Goal: Register for event/course

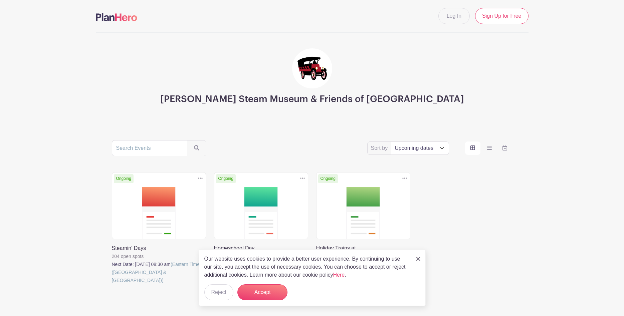
click at [112, 284] on link at bounding box center [112, 284] width 0 height 0
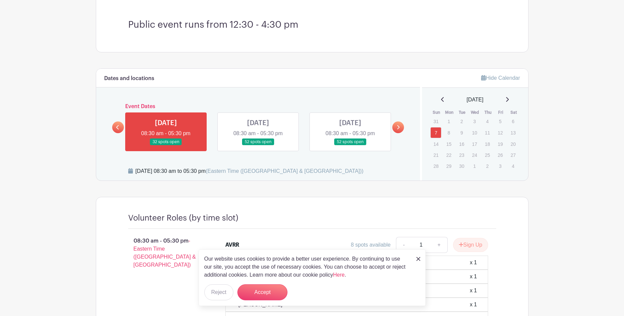
scroll to position [238, 0]
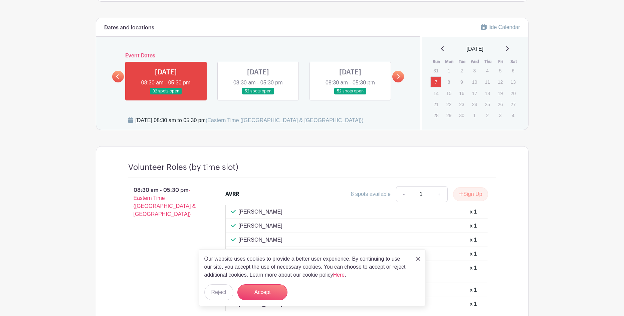
click at [166, 95] on link at bounding box center [166, 95] width 0 height 0
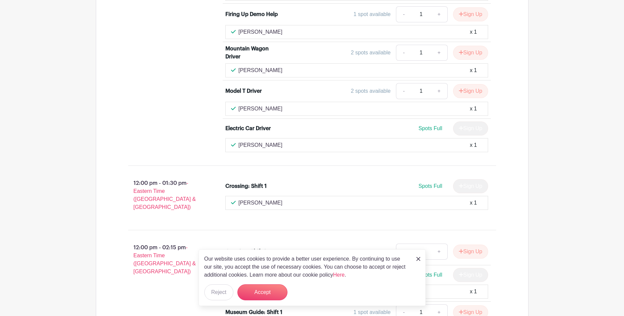
scroll to position [817, 0]
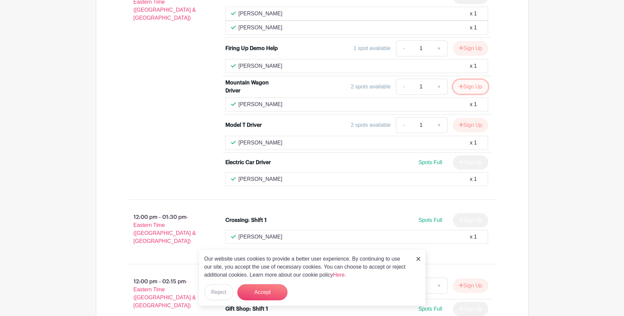
click at [466, 82] on button "Sign Up" at bounding box center [470, 87] width 35 height 14
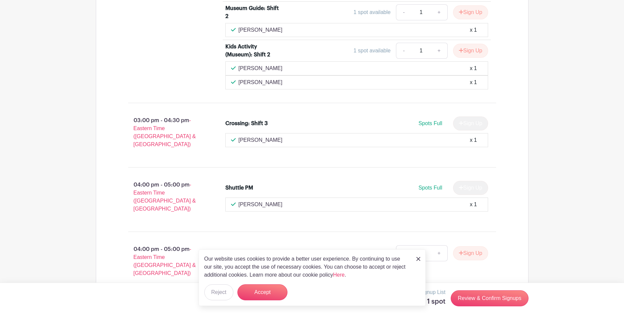
scroll to position [1885, 0]
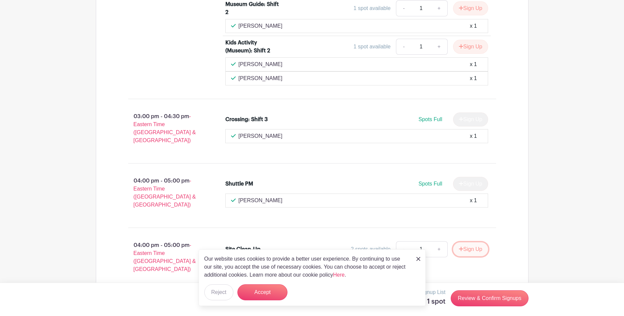
click at [465, 242] on button "Sign Up" at bounding box center [470, 249] width 35 height 14
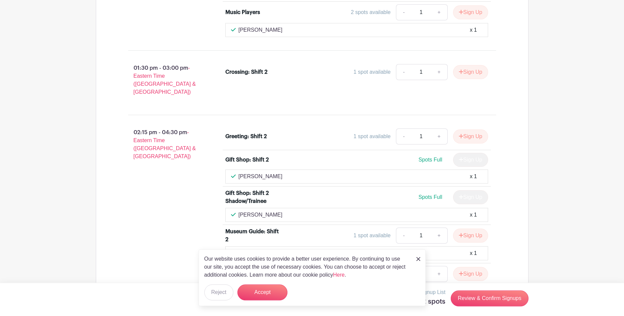
scroll to position [1646, 0]
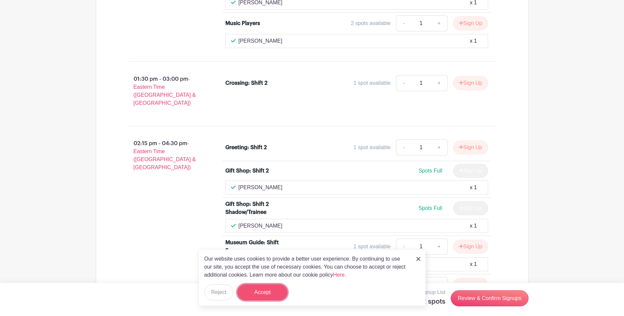
click at [259, 291] on button "Accept" at bounding box center [262, 292] width 50 height 16
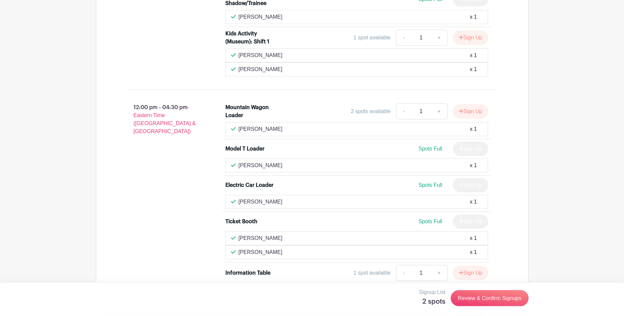
scroll to position [1204, 0]
click at [488, 298] on link "Review & Confirm Signups" at bounding box center [489, 298] width 77 height 16
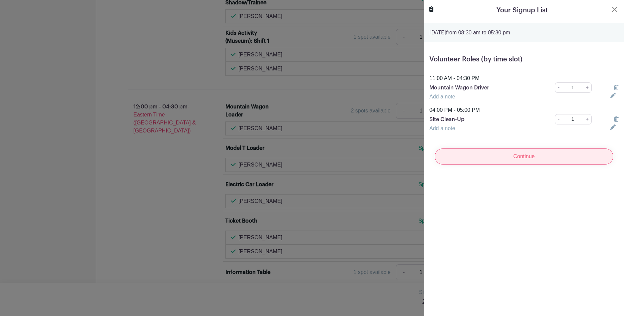
click at [465, 154] on input "Continue" at bounding box center [524, 157] width 179 height 16
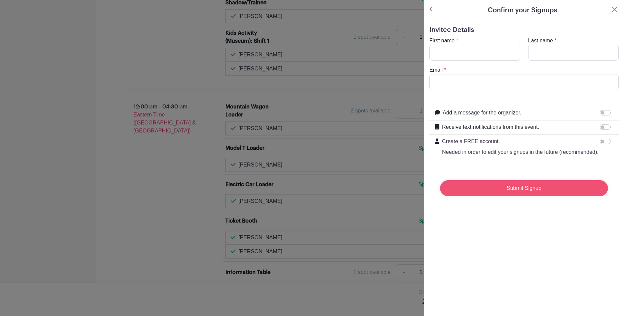
click at [460, 185] on input "Submit Signup" at bounding box center [524, 188] width 168 height 16
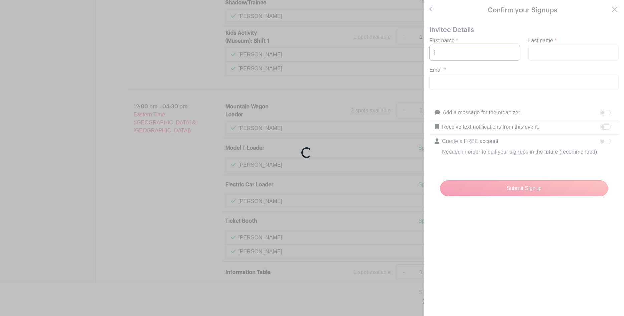
type input "Jeff"
type input "[PERSON_NAME]"
type input "[EMAIL_ADDRESS][DOMAIN_NAME]"
click at [487, 187] on div "Loading..." at bounding box center [312, 158] width 624 height 316
click at [468, 188] on div "Loading..." at bounding box center [312, 158] width 624 height 316
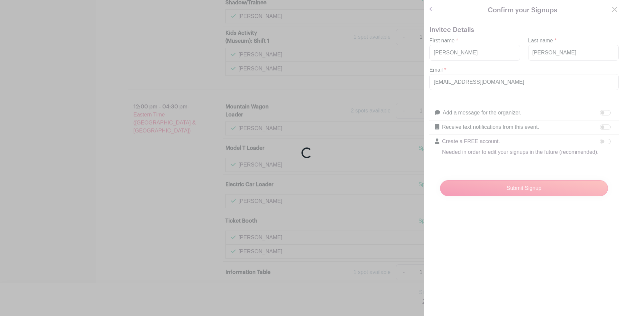
click at [468, 188] on div "Loading..." at bounding box center [312, 158] width 624 height 316
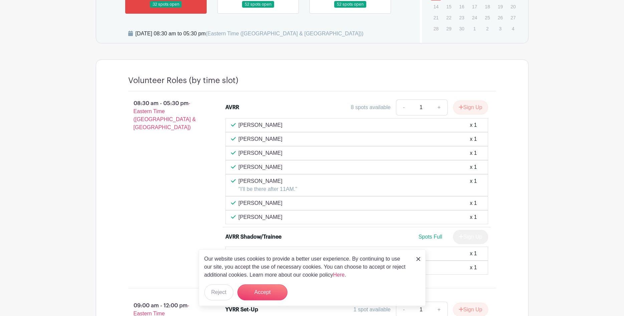
scroll to position [341, 0]
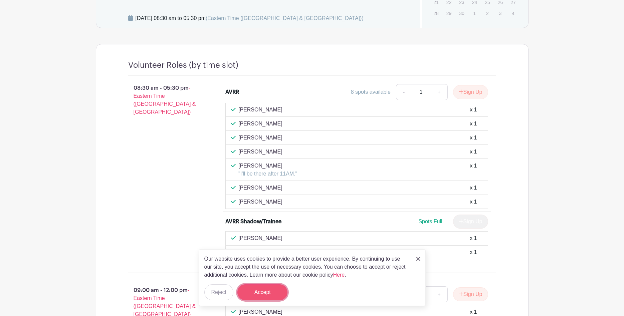
click at [268, 291] on button "Accept" at bounding box center [262, 292] width 50 height 16
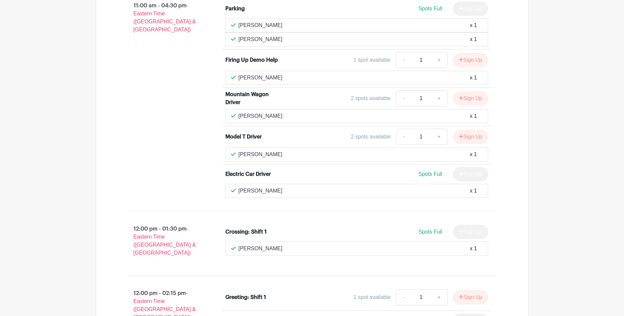
scroll to position [851, 0]
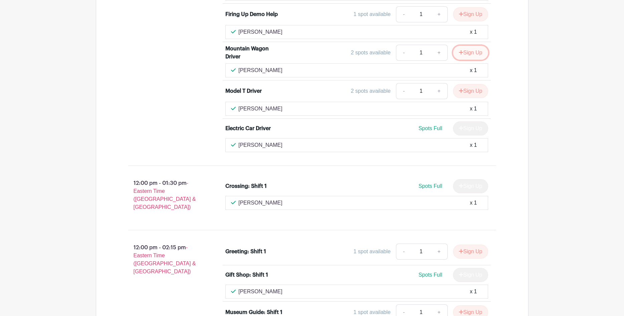
click at [466, 47] on button "Sign Up" at bounding box center [470, 53] width 35 height 14
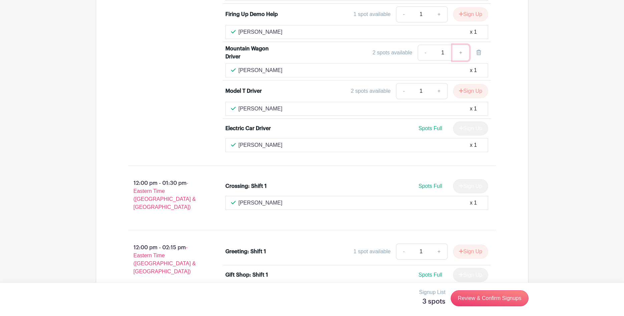
click at [461, 47] on link "+" at bounding box center [460, 53] width 17 height 16
type input "2"
click at [426, 47] on link "-" at bounding box center [425, 53] width 15 height 16
type input "1"
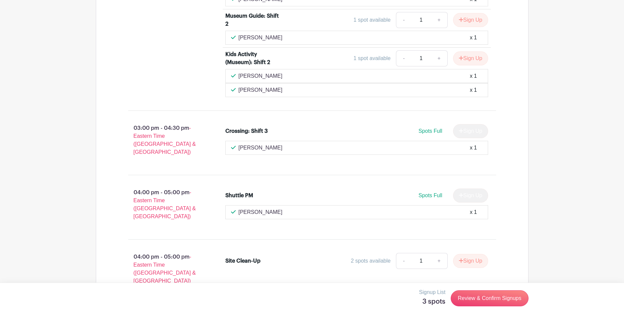
scroll to position [1885, 0]
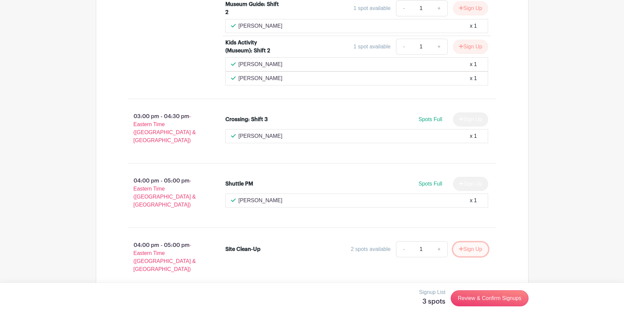
click at [463, 242] on button "Sign Up" at bounding box center [470, 249] width 35 height 14
click at [472, 299] on link "Review & Confirm Signups" at bounding box center [489, 298] width 77 height 16
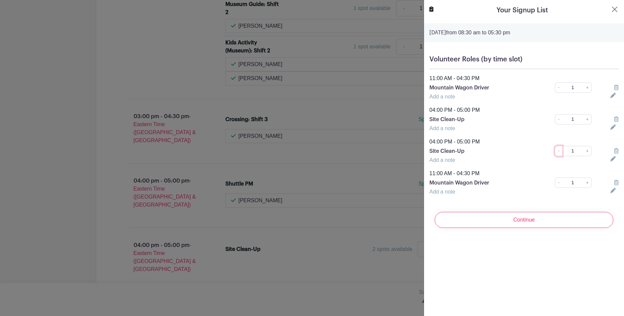
click at [560, 151] on link "-" at bounding box center [558, 151] width 7 height 10
click at [558, 182] on link "-" at bounding box center [558, 183] width 7 height 10
click at [617, 151] on icon at bounding box center [616, 150] width 5 height 5
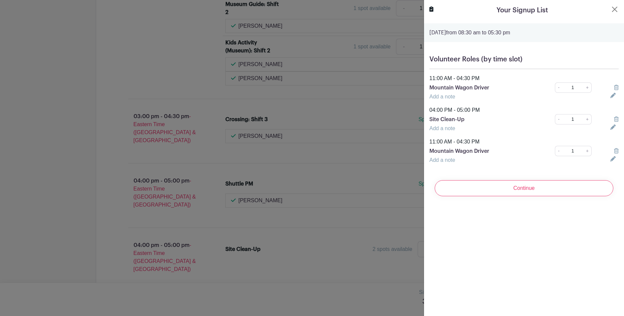
click at [616, 153] on icon at bounding box center [616, 150] width 5 height 5
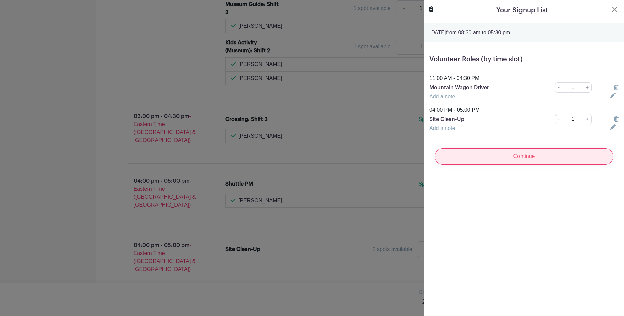
click at [473, 154] on input "Continue" at bounding box center [524, 157] width 179 height 16
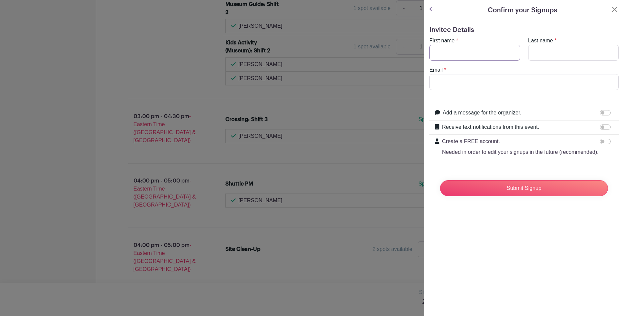
click at [445, 51] on input "First name" at bounding box center [474, 53] width 91 height 16
type input "Jeff"
type input "[PERSON_NAME]"
type input "[EMAIL_ADDRESS][DOMAIN_NAME]"
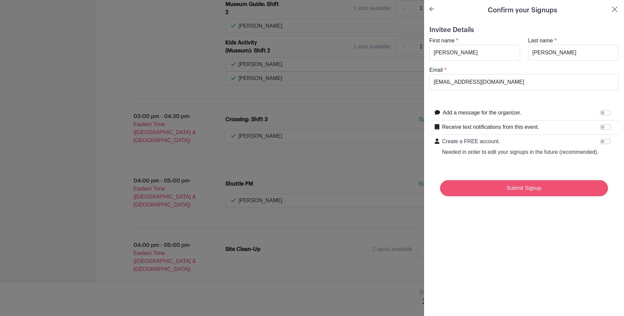
click at [469, 186] on input "Submit Signup" at bounding box center [524, 188] width 168 height 16
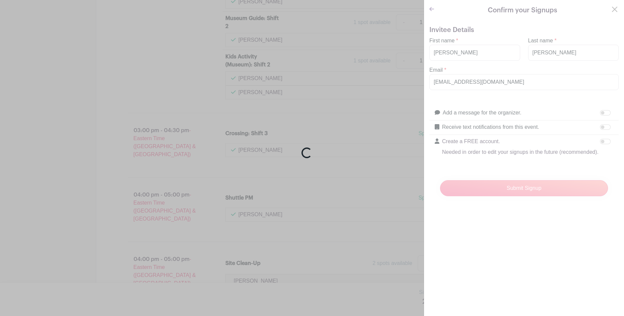
scroll to position [1899, 0]
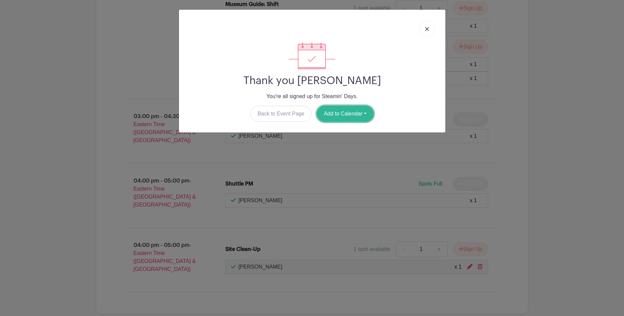
click at [351, 115] on button "Add to Calendar" at bounding box center [345, 114] width 57 height 16
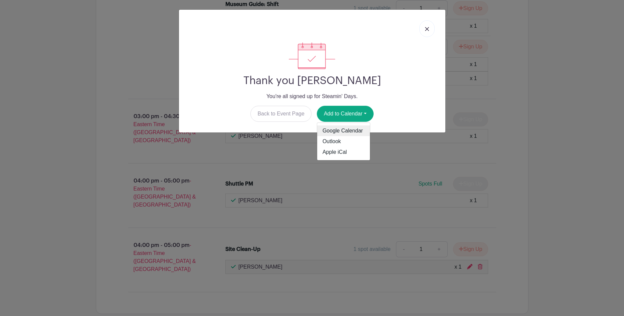
click at [347, 131] on link "Google Calendar" at bounding box center [343, 131] width 53 height 11
click at [427, 29] on img at bounding box center [427, 29] width 4 height 4
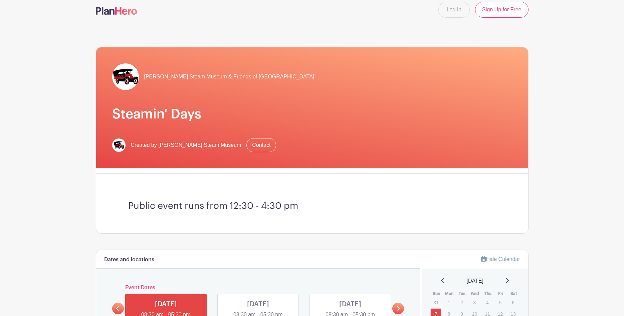
scroll to position [0, 0]
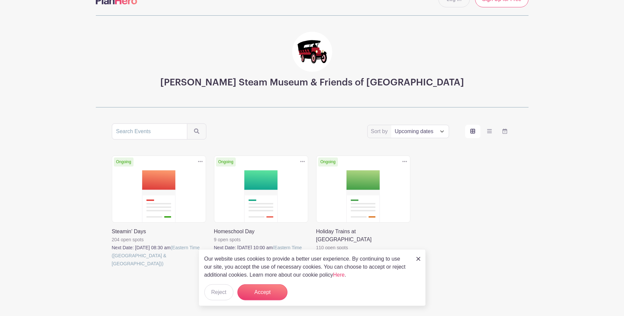
scroll to position [28, 0]
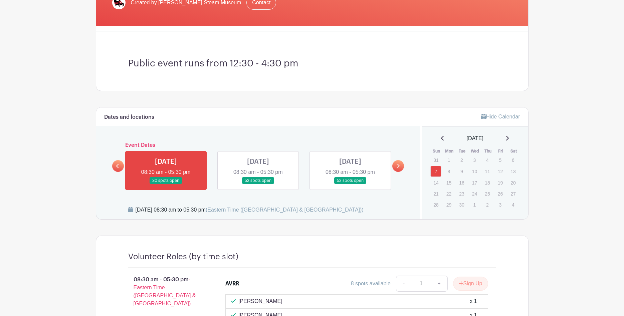
scroll to position [170, 0]
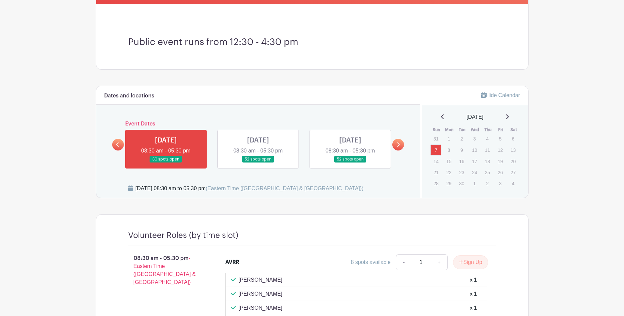
click at [258, 163] on link at bounding box center [258, 163] width 0 height 0
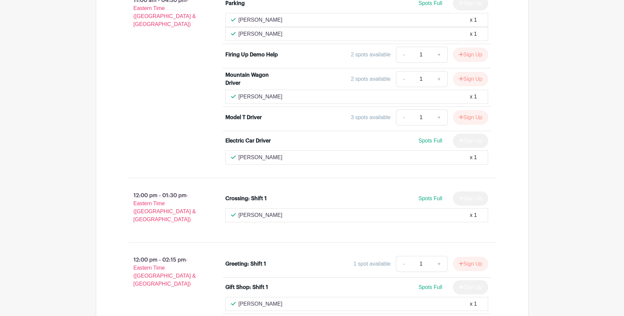
scroll to position [647, 0]
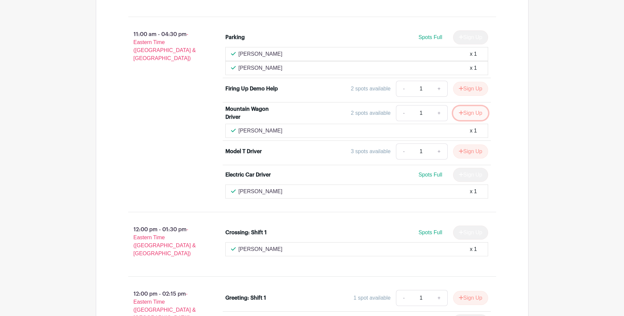
click at [464, 106] on button "Sign Up" at bounding box center [470, 113] width 35 height 14
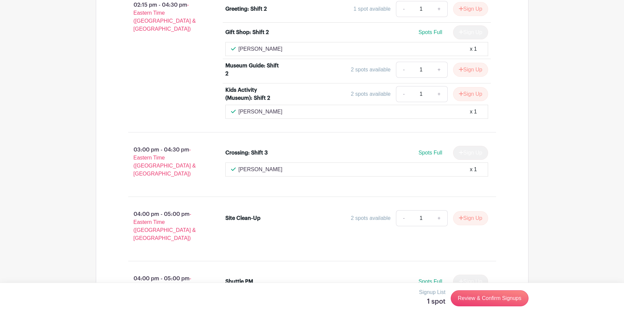
scroll to position [1488, 0]
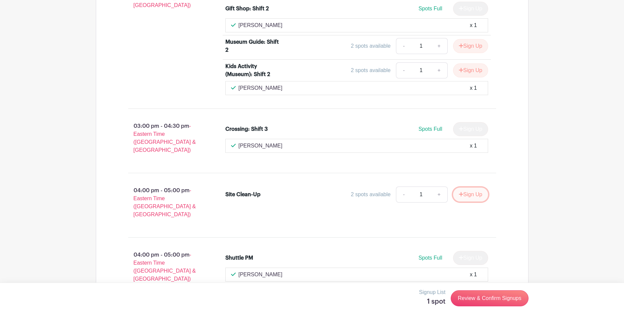
click at [468, 188] on button "Sign Up" at bounding box center [470, 195] width 35 height 14
click at [493, 299] on link "Review & Confirm Signups" at bounding box center [489, 298] width 77 height 16
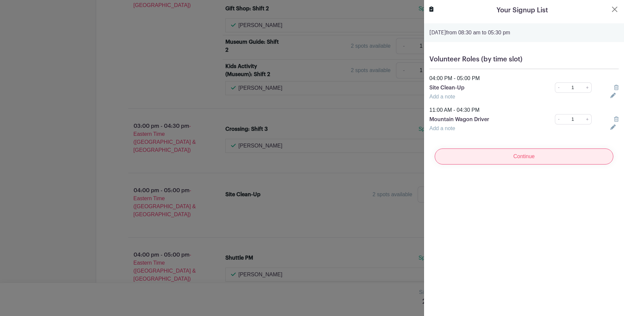
click at [490, 157] on input "Continue" at bounding box center [524, 157] width 179 height 16
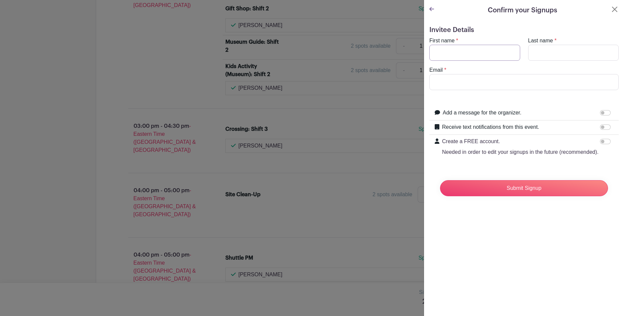
click at [458, 49] on input "First name" at bounding box center [474, 53] width 91 height 16
type input "Jeff"
type input "[PERSON_NAME]"
type input "[EMAIL_ADDRESS][DOMAIN_NAME]"
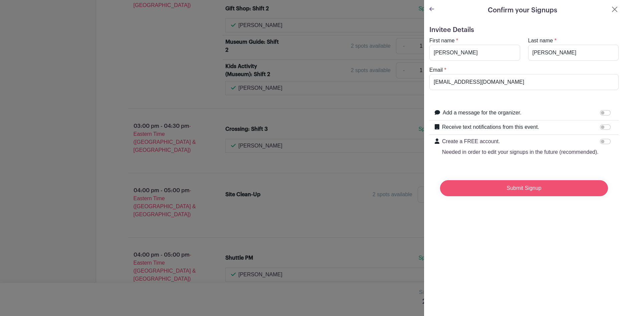
click at [466, 186] on input "Submit Signup" at bounding box center [524, 188] width 168 height 16
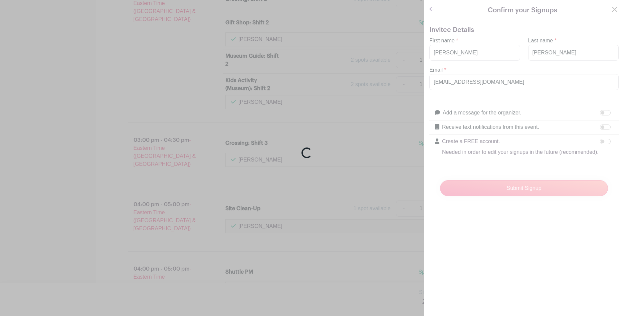
scroll to position [1502, 0]
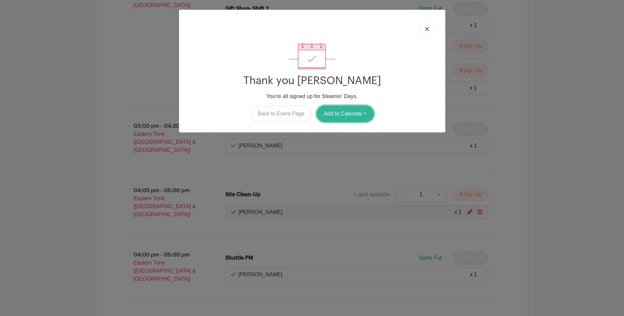
click at [348, 114] on button "Add to Calendar" at bounding box center [345, 114] width 57 height 16
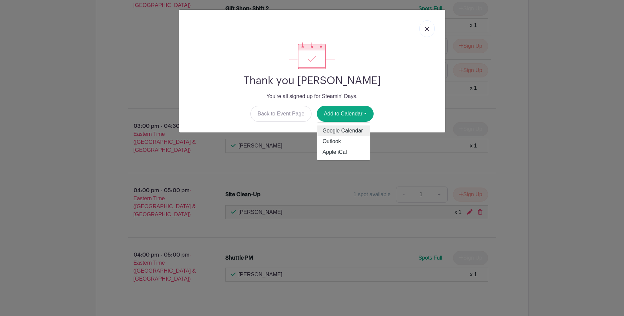
click at [345, 130] on link "Google Calendar" at bounding box center [343, 131] width 53 height 11
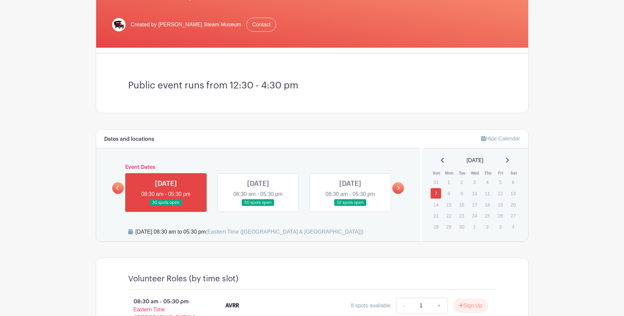
scroll to position [170, 0]
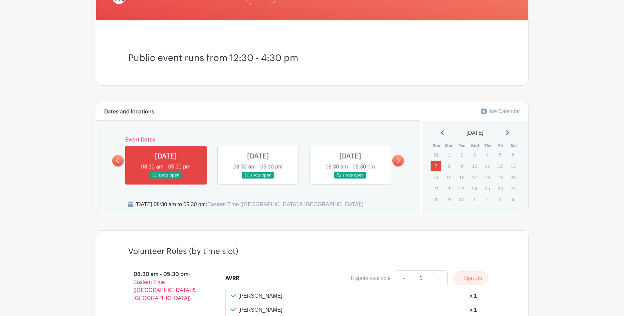
click at [350, 179] on link at bounding box center [350, 179] width 0 height 0
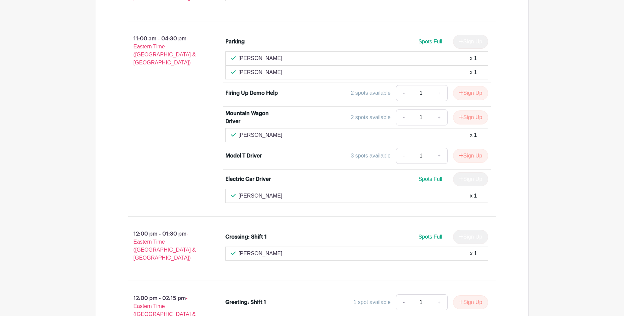
scroll to position [681, 0]
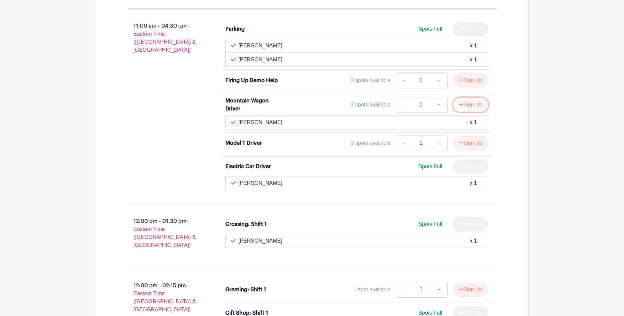
click at [470, 98] on button "Sign Up" at bounding box center [470, 105] width 35 height 14
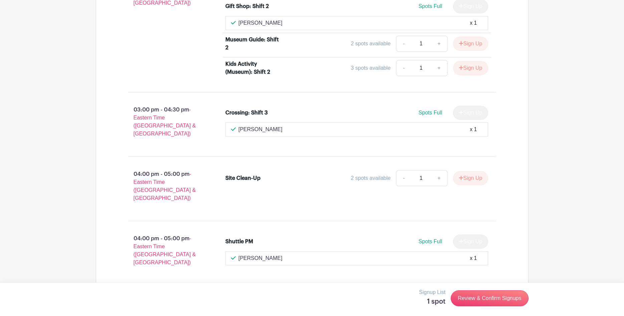
scroll to position [1551, 0]
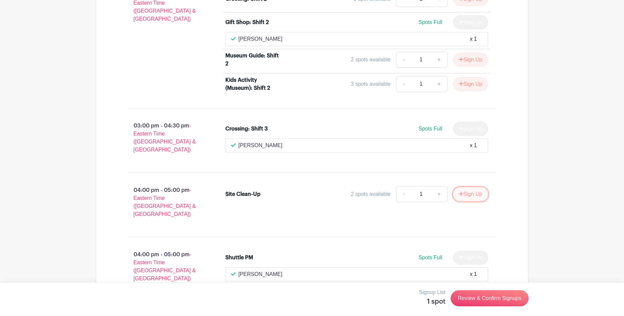
click at [472, 187] on button "Sign Up" at bounding box center [470, 194] width 35 height 14
click at [483, 297] on link "Review & Confirm Signups" at bounding box center [489, 298] width 77 height 16
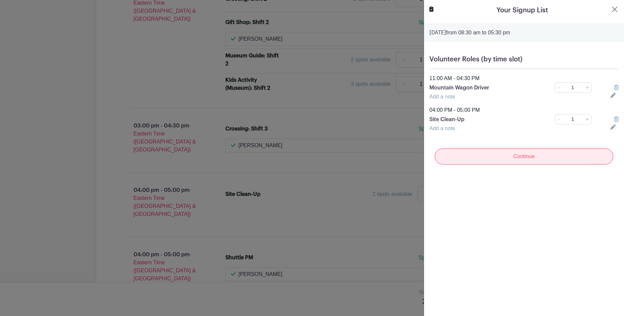
click at [489, 154] on input "Continue" at bounding box center [524, 157] width 179 height 16
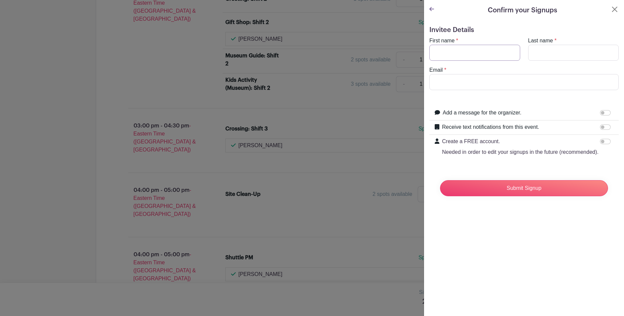
click at [452, 50] on input "First name" at bounding box center [474, 53] width 91 height 16
type input "Jeff"
type input "[PERSON_NAME]"
type input "[EMAIL_ADDRESS][DOMAIN_NAME]"
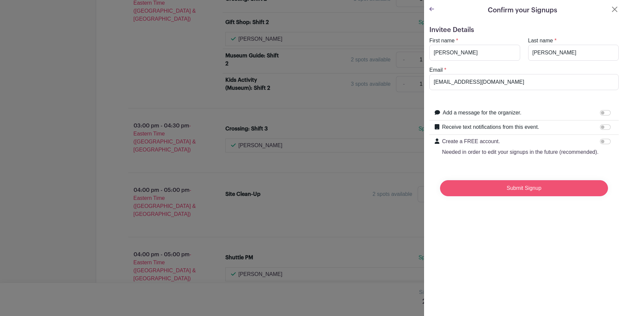
click at [468, 187] on input "Submit Signup" at bounding box center [524, 188] width 168 height 16
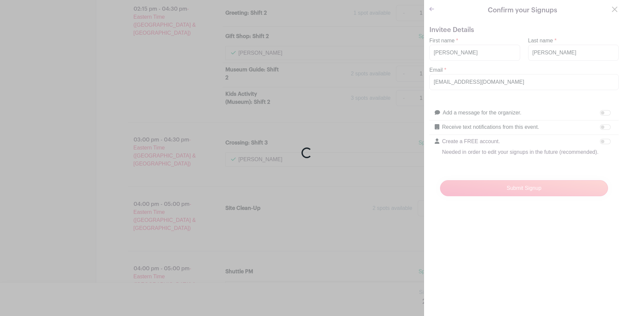
scroll to position [1565, 0]
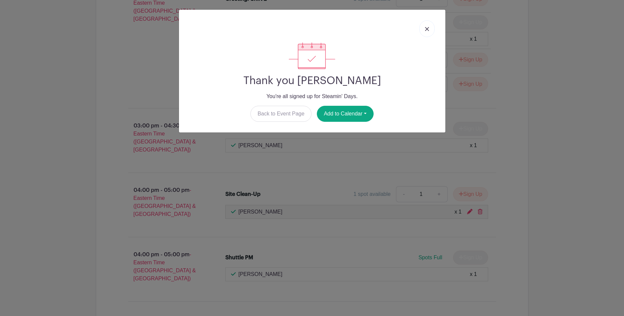
drag, startPoint x: 428, startPoint y: 28, endPoint x: 424, endPoint y: 28, distance: 4.0
click at [428, 28] on img at bounding box center [427, 29] width 4 height 4
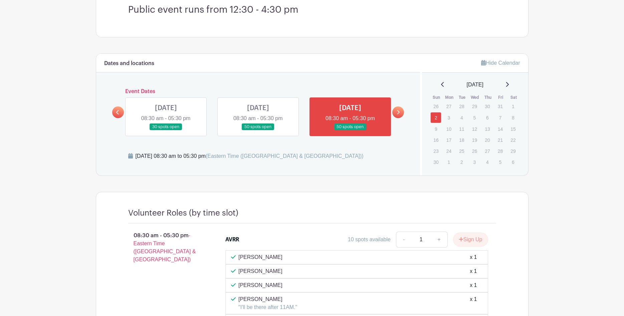
scroll to position [236, 0]
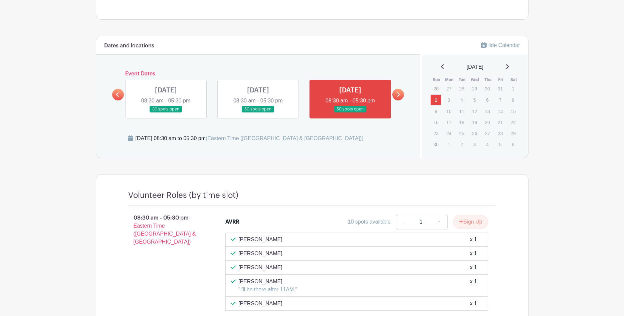
click at [398, 94] on icon at bounding box center [398, 94] width 3 height 5
click at [397, 94] on icon at bounding box center [398, 94] width 3 height 5
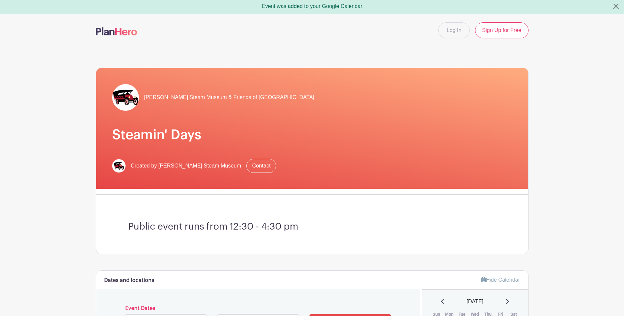
scroll to position [0, 0]
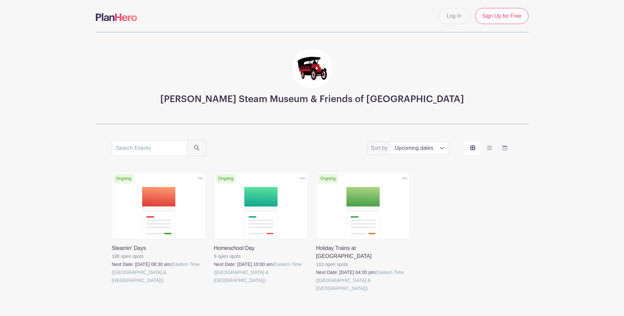
click at [316, 292] on link at bounding box center [316, 292] width 0 height 0
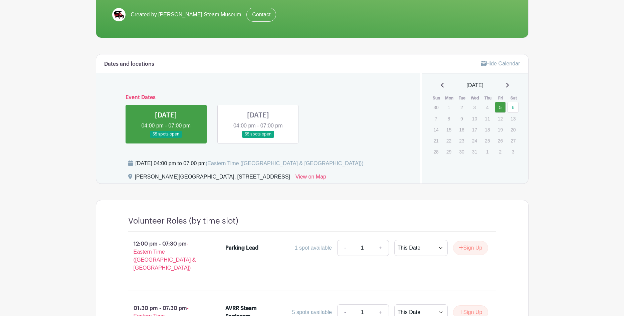
scroll to position [136, 0]
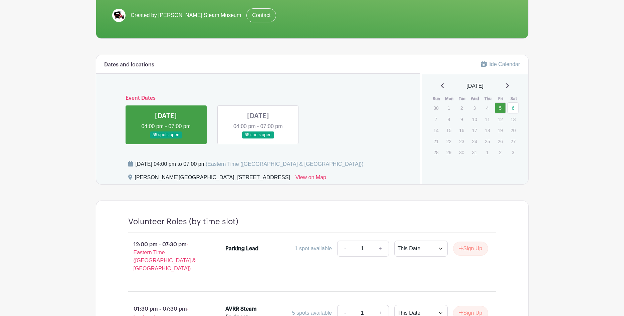
click at [166, 139] on link at bounding box center [166, 139] width 0 height 0
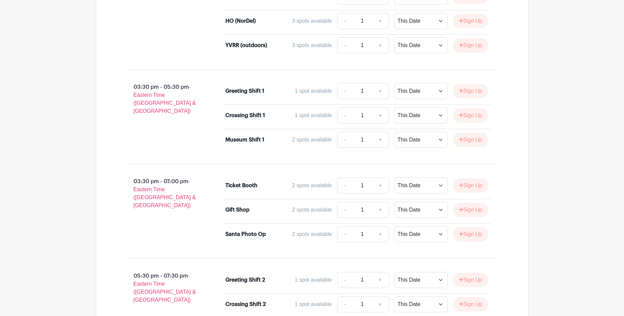
scroll to position [762, 0]
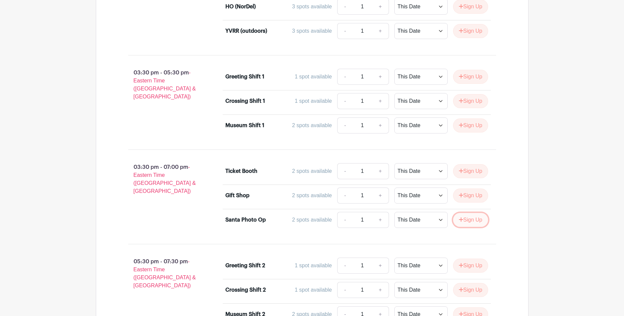
click at [466, 213] on button "Sign Up" at bounding box center [470, 220] width 35 height 14
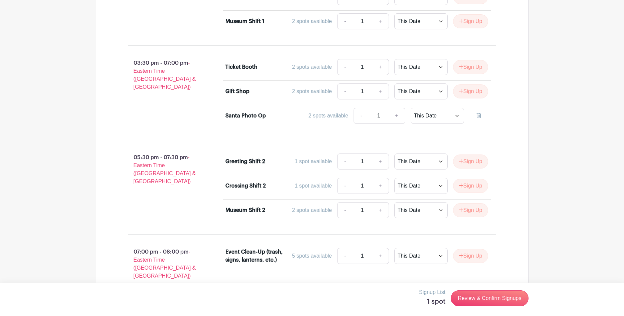
scroll to position [898, 0]
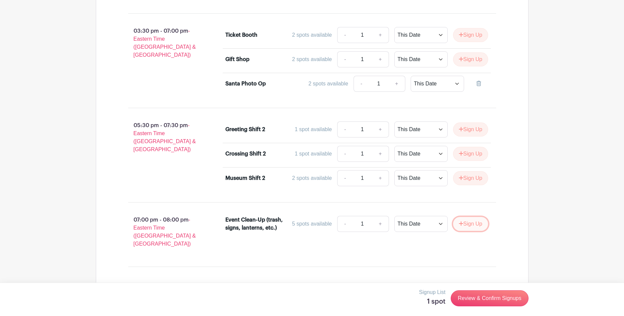
click at [469, 217] on button "Sign Up" at bounding box center [470, 224] width 35 height 14
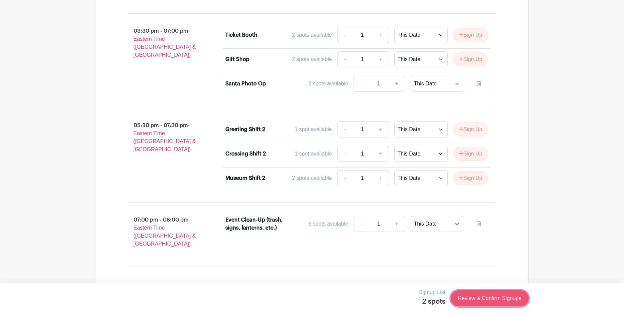
click at [475, 294] on link "Review & Confirm Signups" at bounding box center [489, 298] width 77 height 16
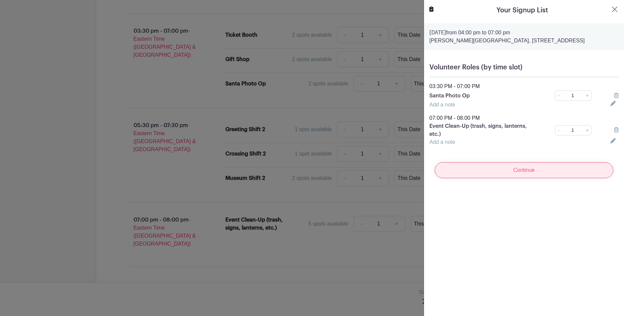
click at [472, 171] on input "Continue" at bounding box center [524, 170] width 179 height 16
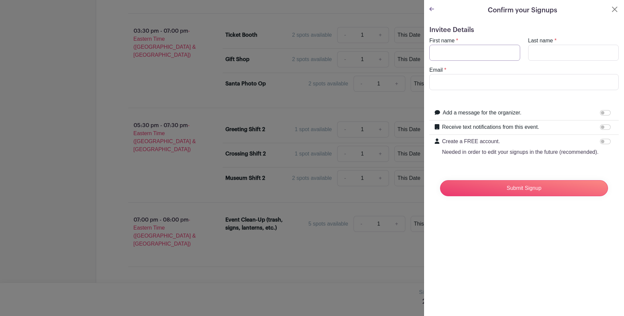
click at [442, 54] on input "First name" at bounding box center [474, 53] width 91 height 16
type input "Santa"
click at [539, 53] on input "Last name" at bounding box center [573, 53] width 91 height 16
type input "[PERSON_NAME]"
click at [487, 81] on input "Email" at bounding box center [523, 82] width 189 height 16
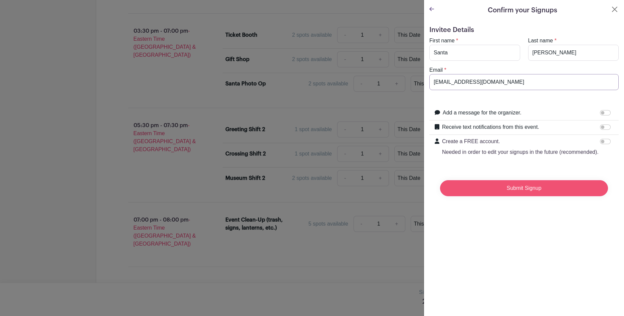
type input "[EMAIL_ADDRESS][DOMAIN_NAME]"
click at [476, 189] on input "Submit Signup" at bounding box center [524, 188] width 168 height 16
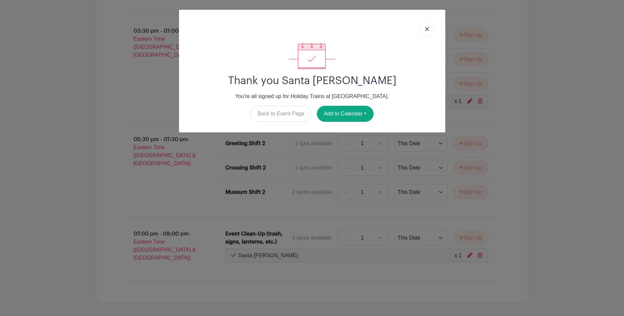
click at [425, 27] on link at bounding box center [426, 28] width 15 height 17
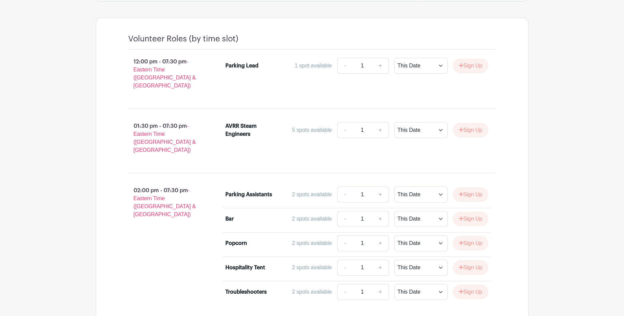
scroll to position [115, 0]
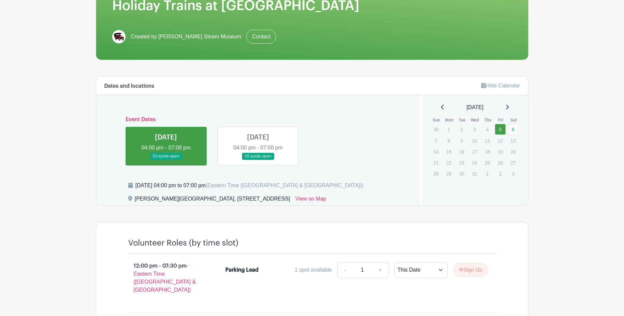
click at [258, 160] on link at bounding box center [258, 160] width 0 height 0
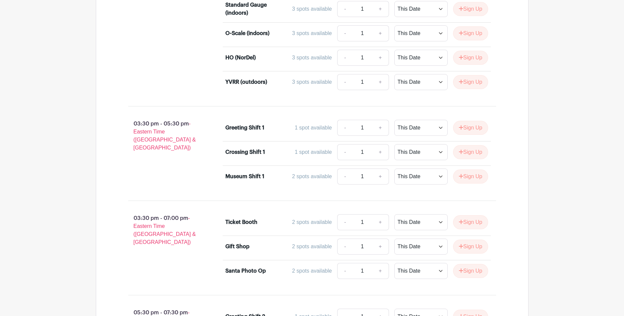
scroll to position [728, 0]
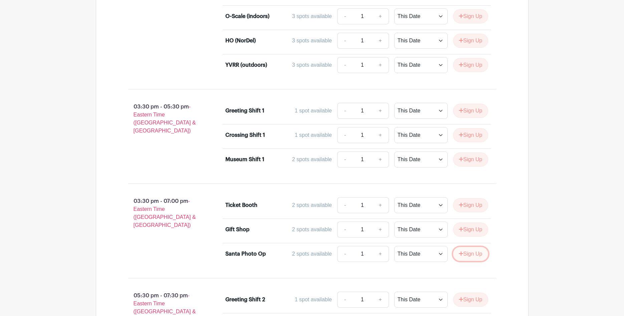
click at [472, 249] on button "Sign Up" at bounding box center [470, 254] width 35 height 14
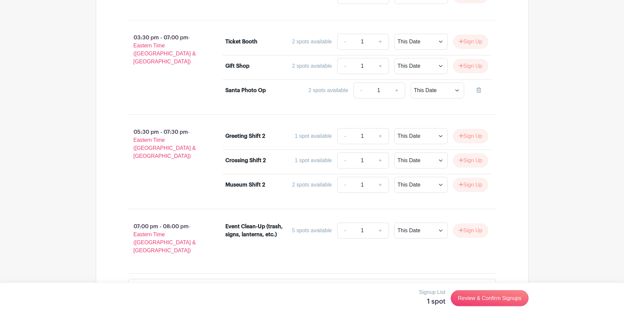
scroll to position [898, 0]
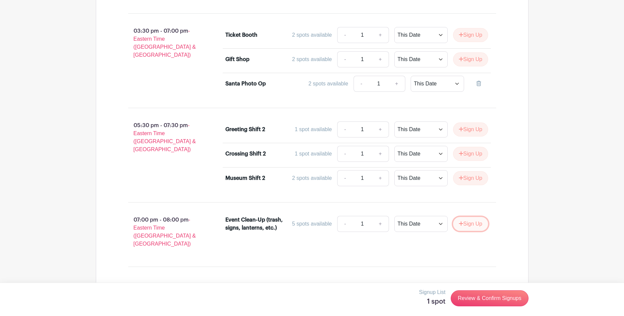
click at [469, 218] on button "Sign Up" at bounding box center [470, 224] width 35 height 14
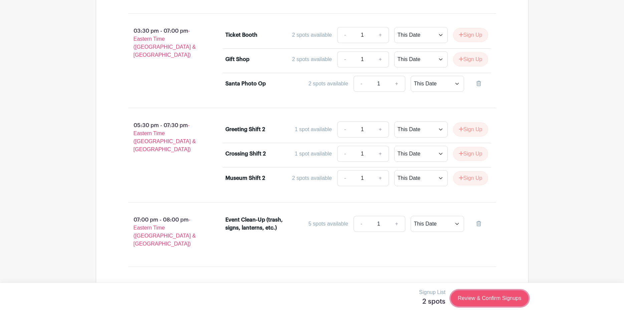
click at [488, 298] on link "Review & Confirm Signups" at bounding box center [489, 298] width 77 height 16
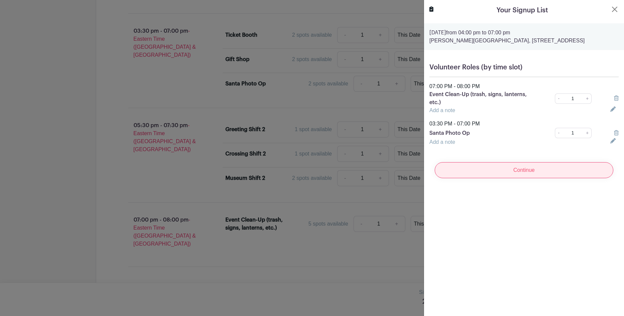
click at [473, 169] on input "Continue" at bounding box center [524, 170] width 179 height 16
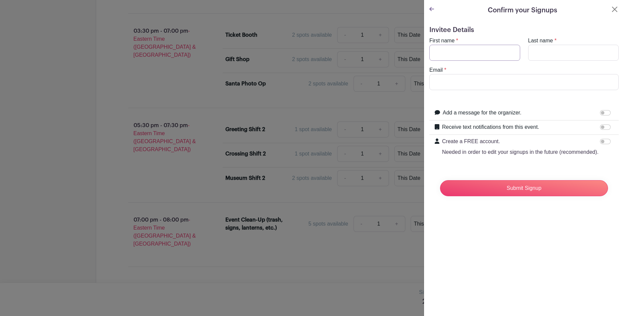
click at [450, 54] on input "First name" at bounding box center [474, 53] width 91 height 16
type input "Santa"
click at [542, 52] on input "Last name" at bounding box center [573, 53] width 91 height 16
type input "[PERSON_NAME]"
click at [468, 87] on input "Email" at bounding box center [523, 82] width 189 height 16
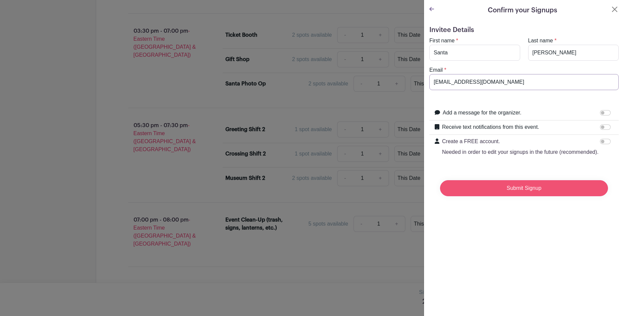
type input "[EMAIL_ADDRESS][DOMAIN_NAME]"
click at [463, 184] on input "Submit Signup" at bounding box center [524, 188] width 168 height 16
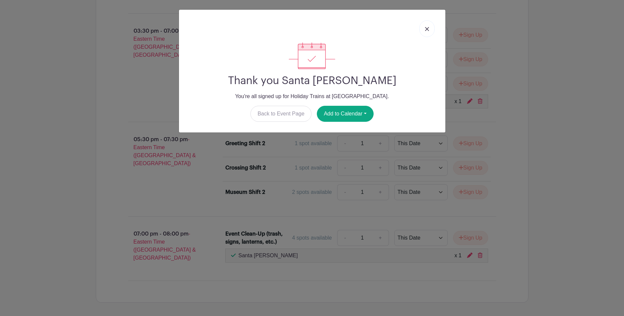
click at [428, 29] on img at bounding box center [427, 29] width 4 height 4
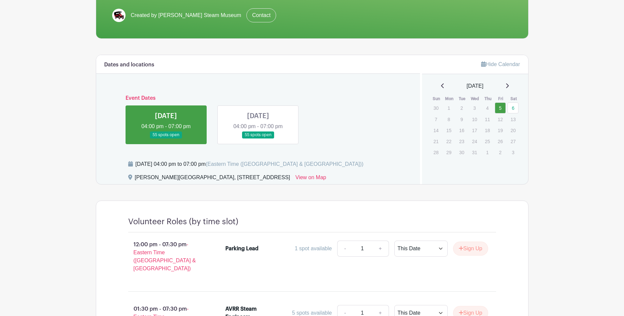
scroll to position [28, 0]
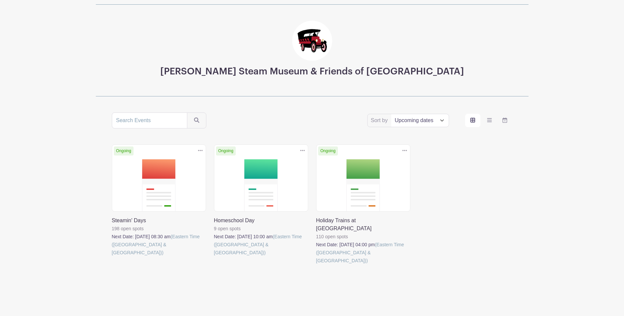
click at [214, 257] on link at bounding box center [214, 257] width 0 height 0
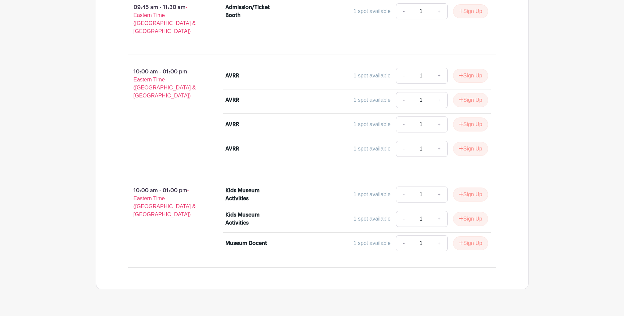
scroll to position [299, 0]
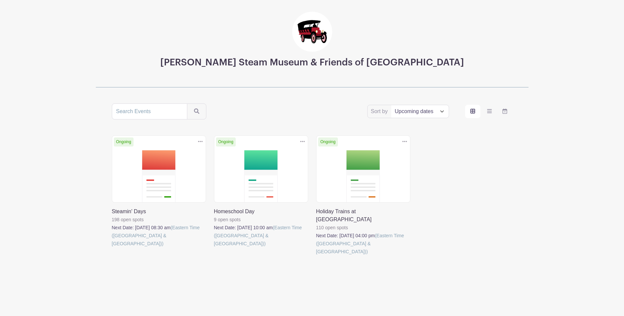
scroll to position [28, 0]
